Goal: Task Accomplishment & Management: Manage account settings

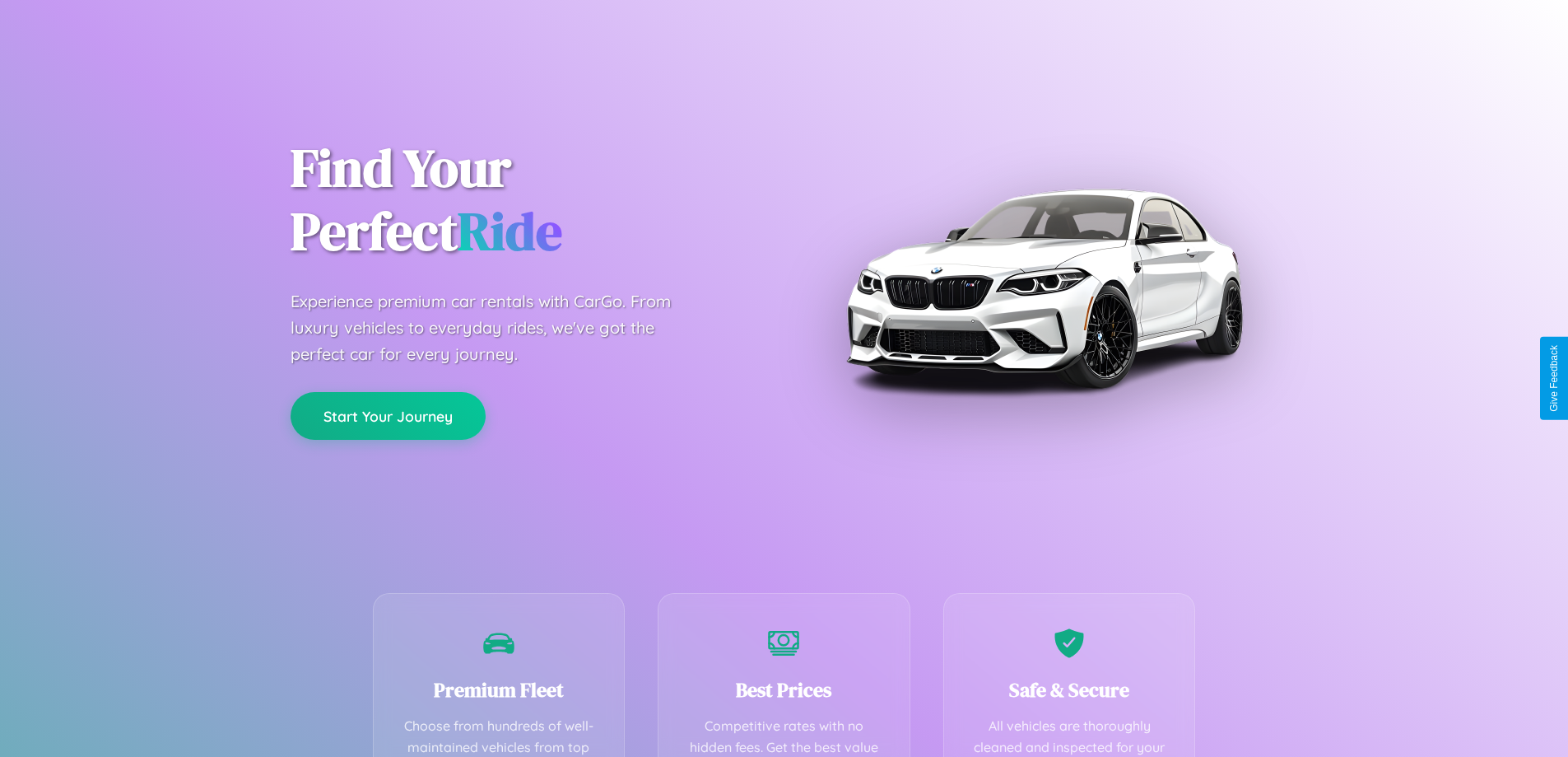
scroll to position [480, 0]
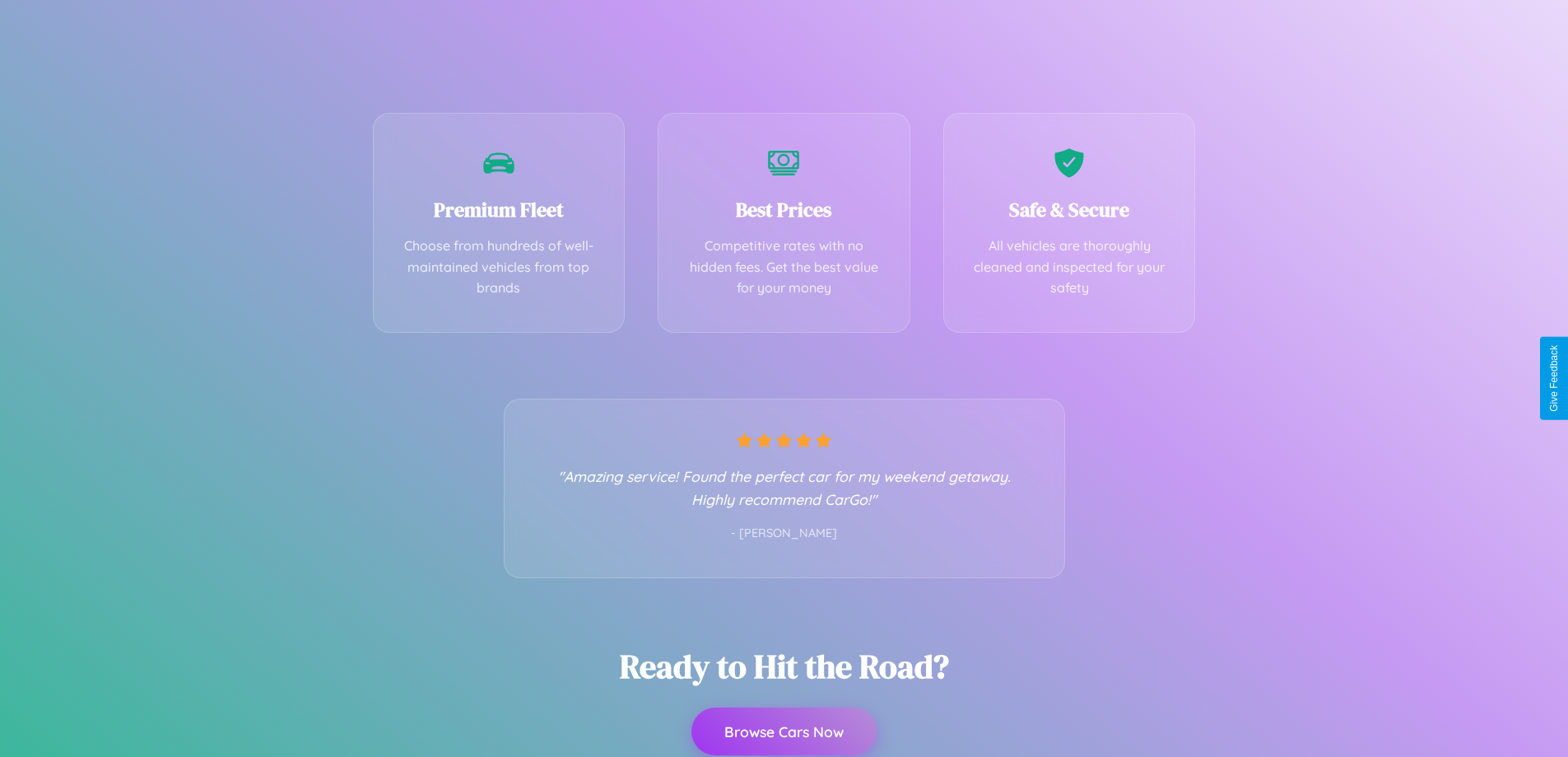
click at [783, 731] on button "Browse Cars Now" at bounding box center [784, 731] width 185 height 48
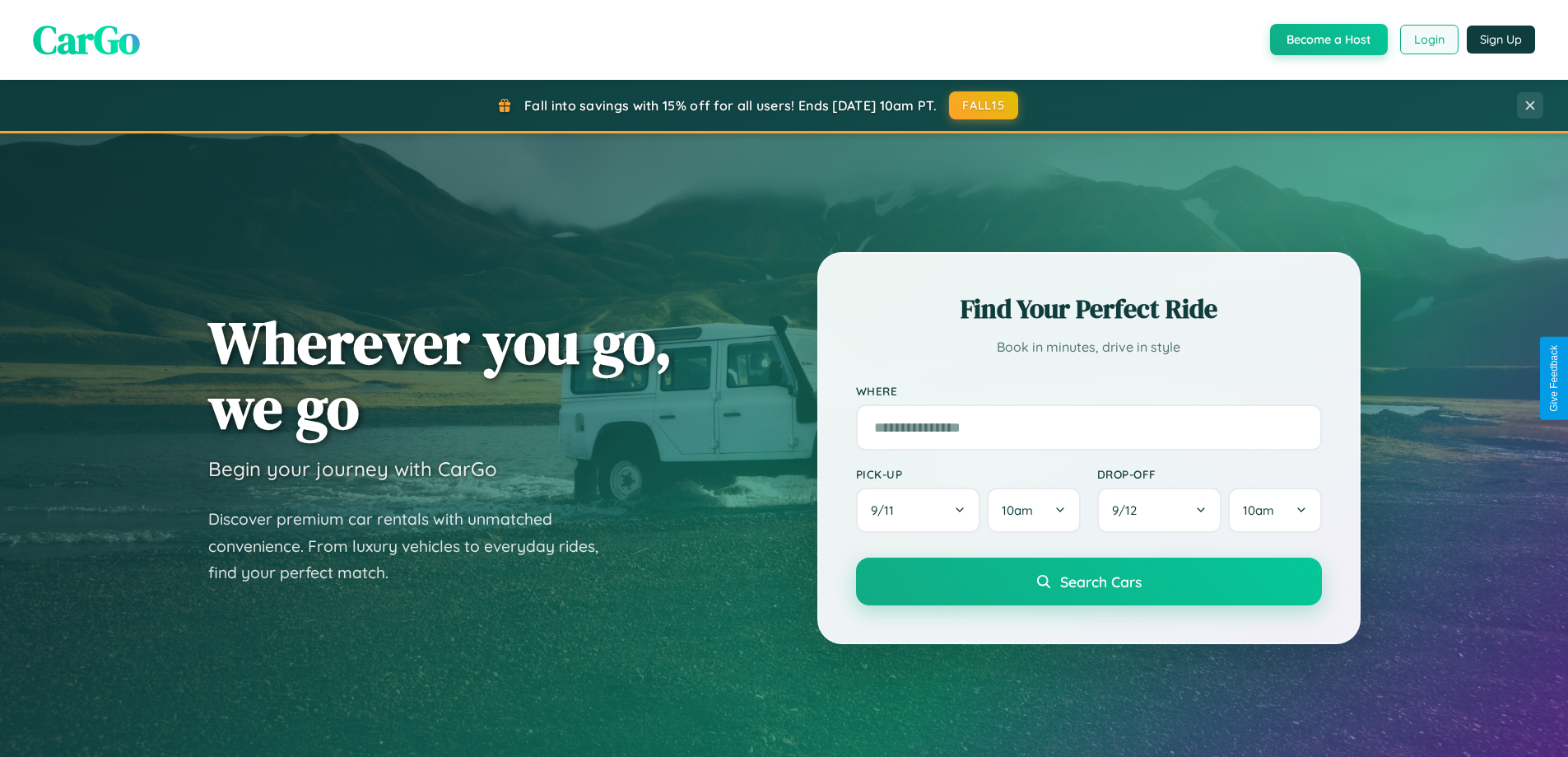
click at [1428, 40] on button "Login" at bounding box center [1429, 40] width 58 height 30
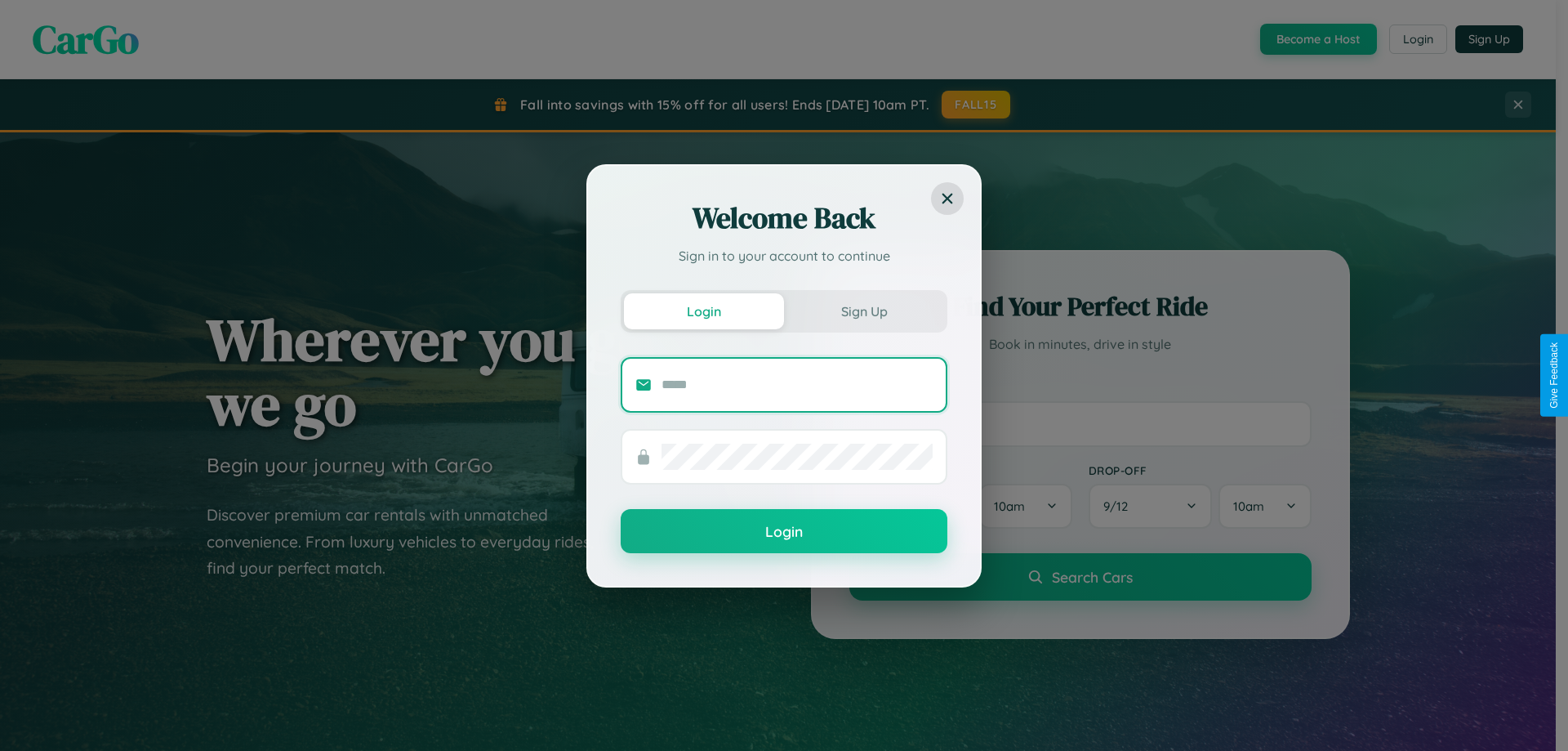
click at [797, 384] on input "text" at bounding box center [797, 384] width 271 height 26
type input "**********"
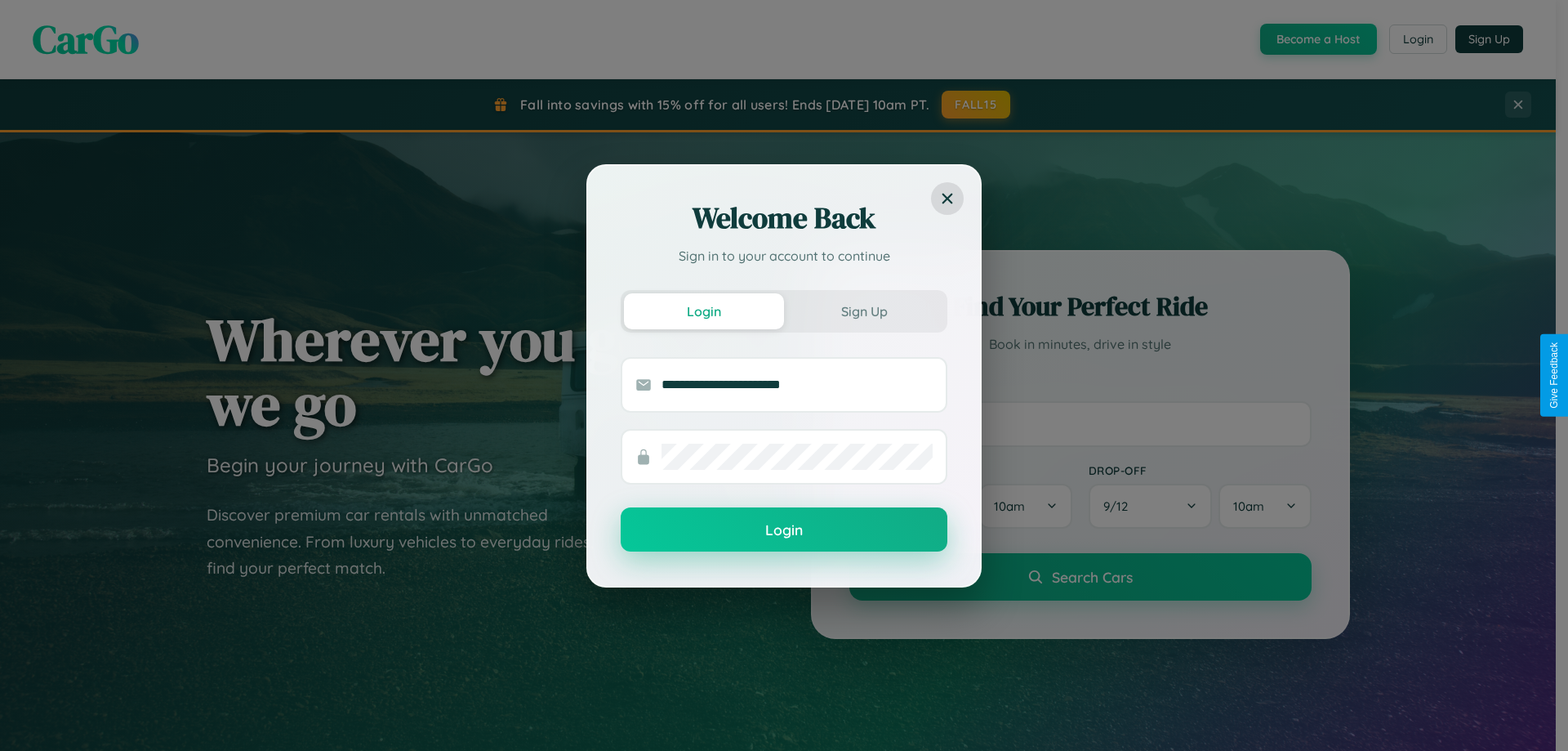
click at [784, 530] on button "Login" at bounding box center [783, 529] width 326 height 44
